Goal: Task Accomplishment & Management: Use online tool/utility

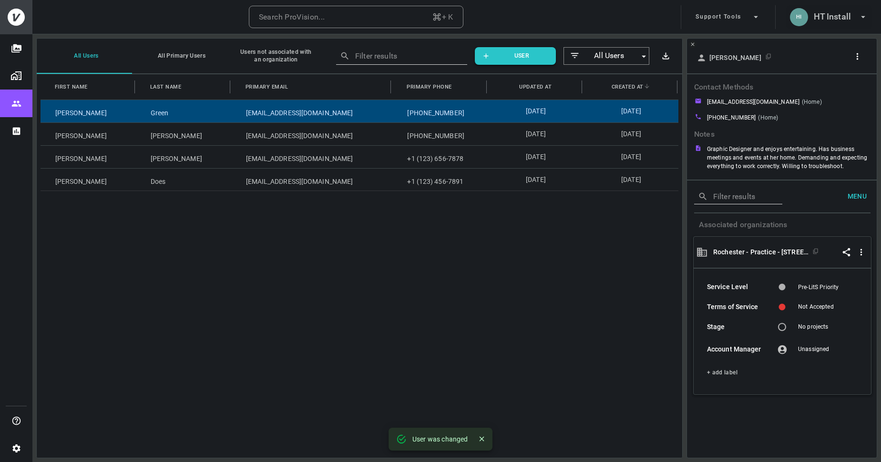
click at [822, 19] on h6 "HT Install" at bounding box center [832, 17] width 37 height 14
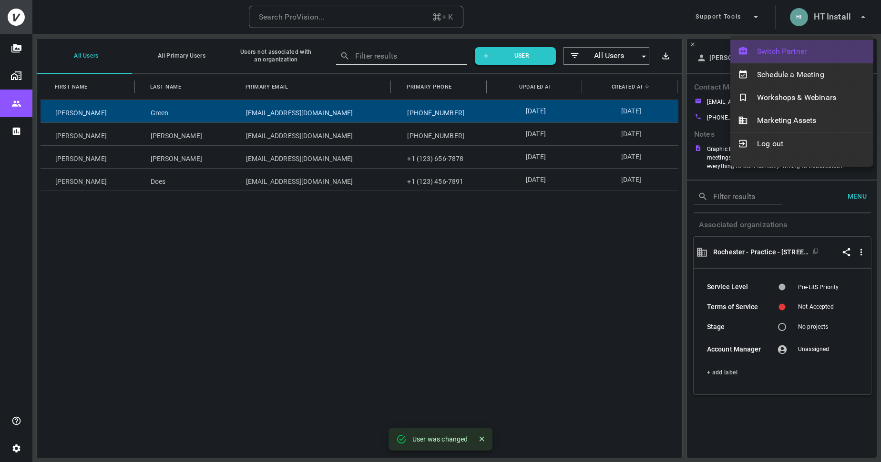
click at [780, 52] on span "Switch Partner" at bounding box center [811, 51] width 109 height 11
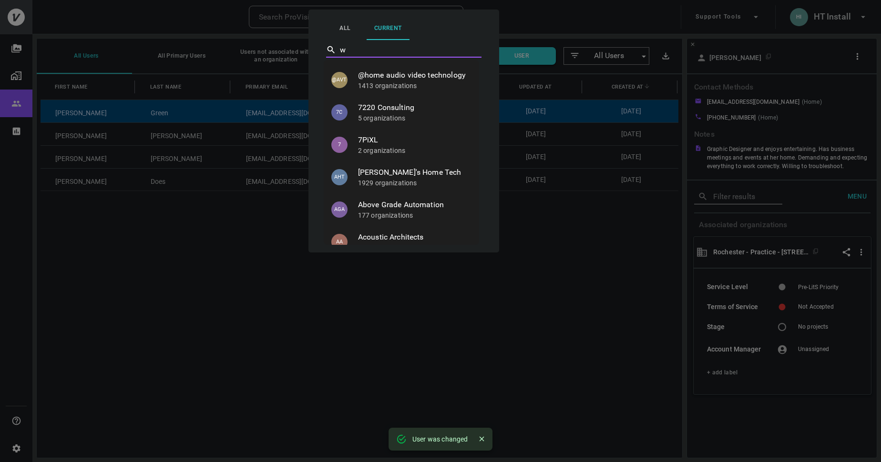
type input "wh"
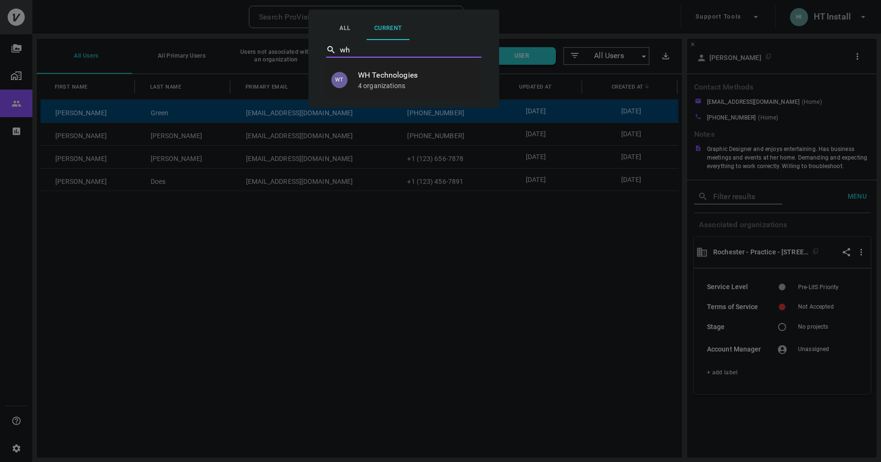
click at [380, 80] on span "WH Technologies" at bounding box center [414, 75] width 113 height 11
